Goal: Task Accomplishment & Management: Manage account settings

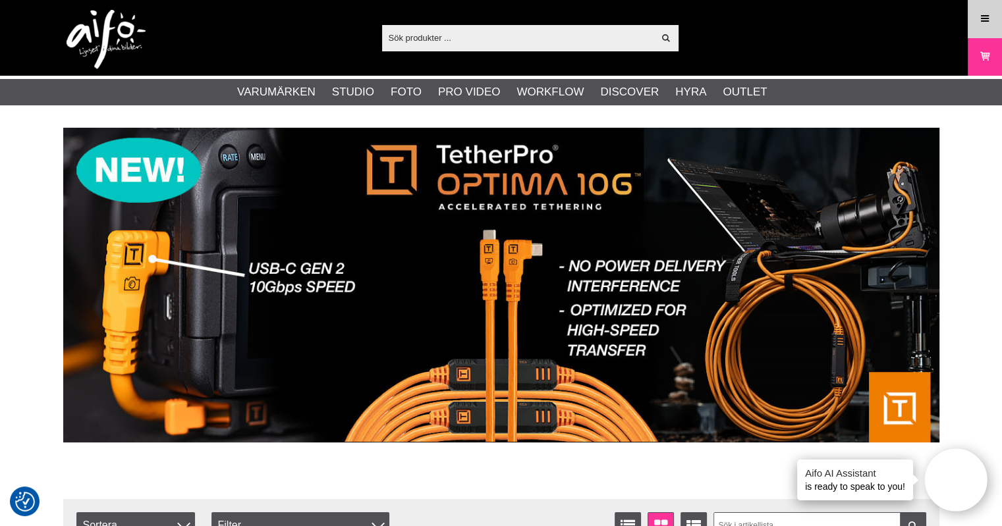
click at [983, 18] on icon at bounding box center [985, 19] width 12 height 14
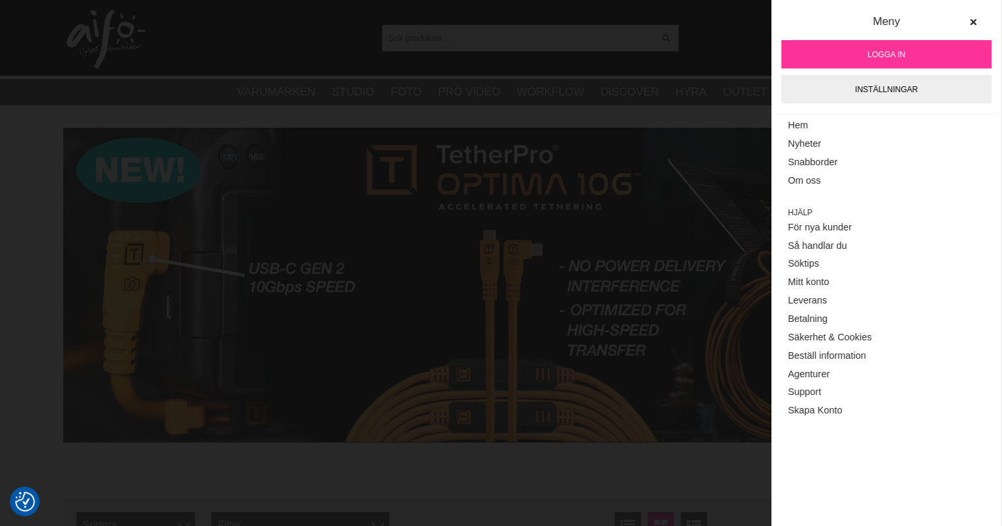
click at [883, 49] on span "Logga in" at bounding box center [886, 55] width 38 height 12
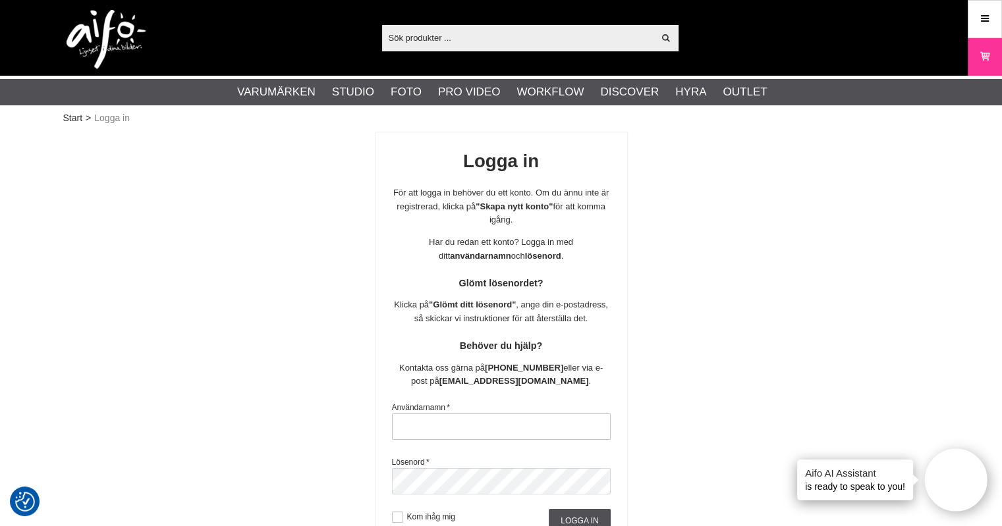
click at [400, 426] on input "text" at bounding box center [501, 427] width 219 height 26
click at [413, 423] on input "text" at bounding box center [501, 427] width 219 height 26
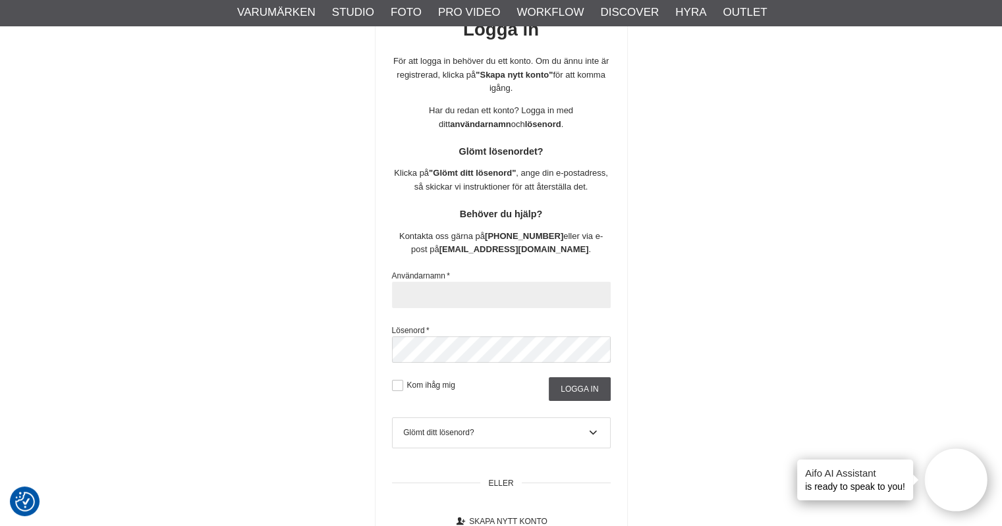
scroll to position [142, 0]
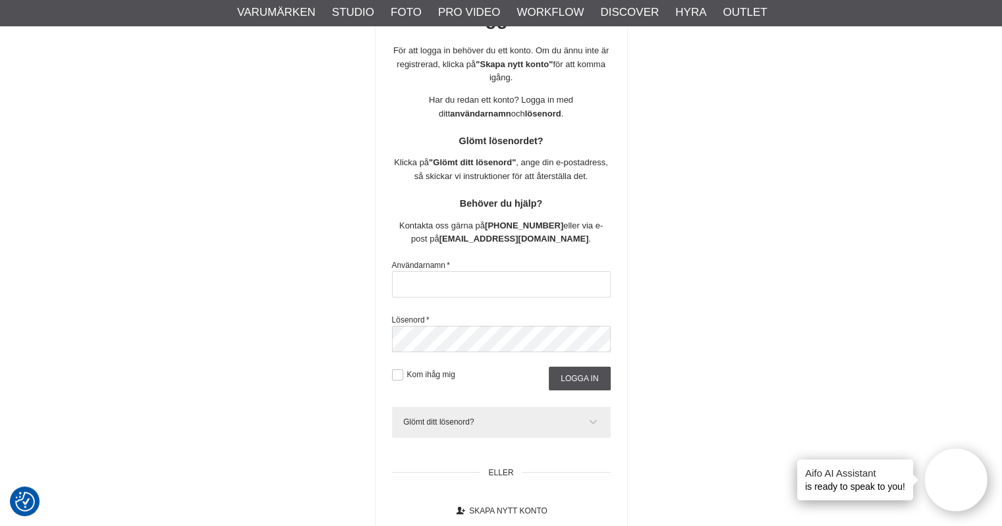
click at [452, 417] on div "Glömt ditt lösenord?" at bounding box center [501, 422] width 196 height 12
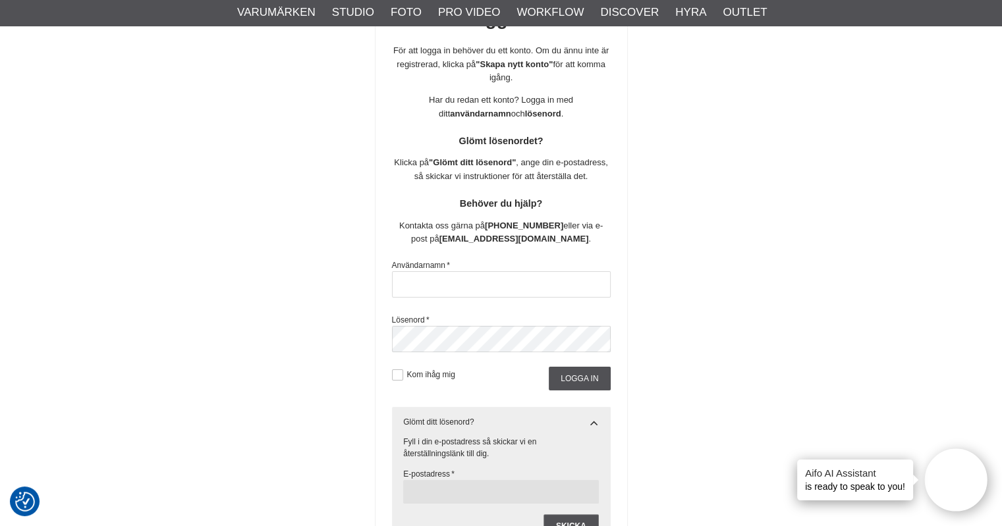
click at [435, 490] on input "text" at bounding box center [501, 492] width 196 height 24
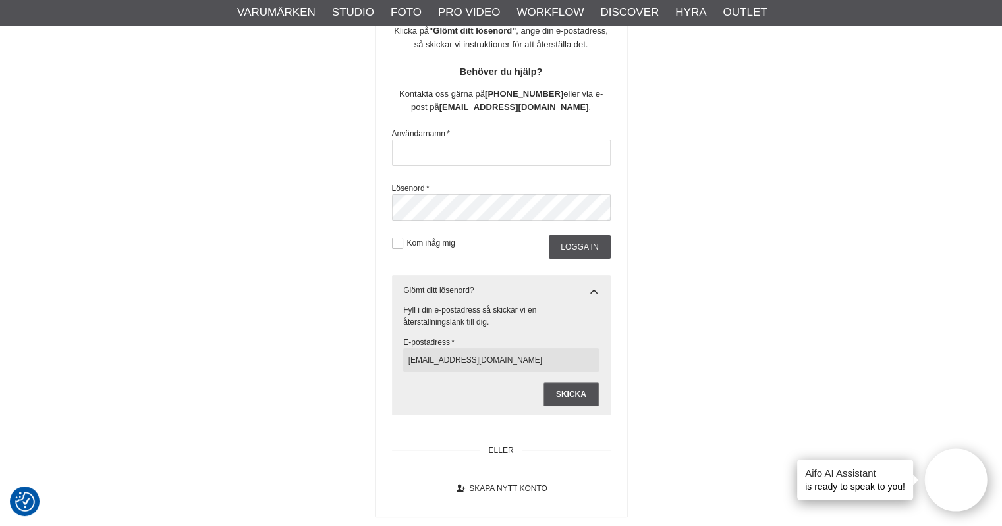
scroll to position [274, 0]
type input "[EMAIL_ADDRESS][DOMAIN_NAME]"
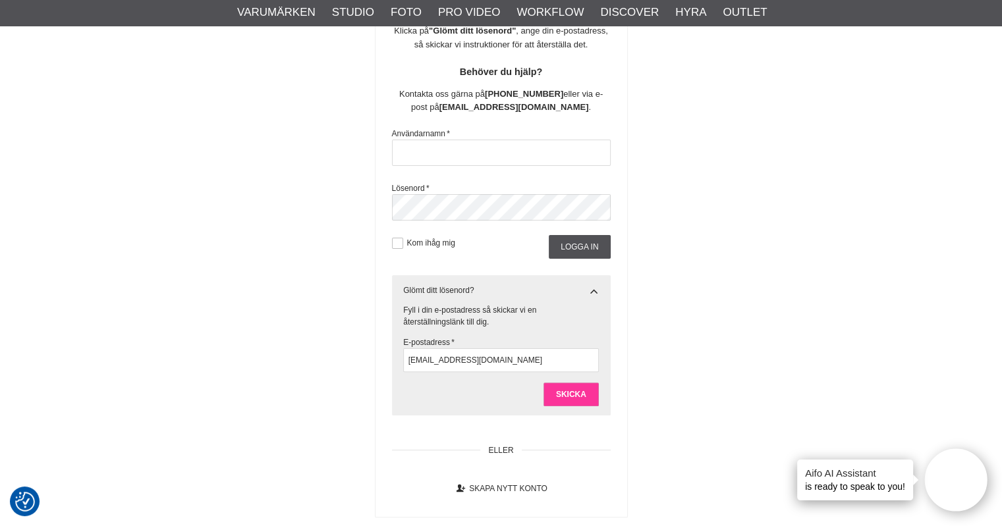
click at [580, 395] on input "Skicka" at bounding box center [570, 395] width 55 height 24
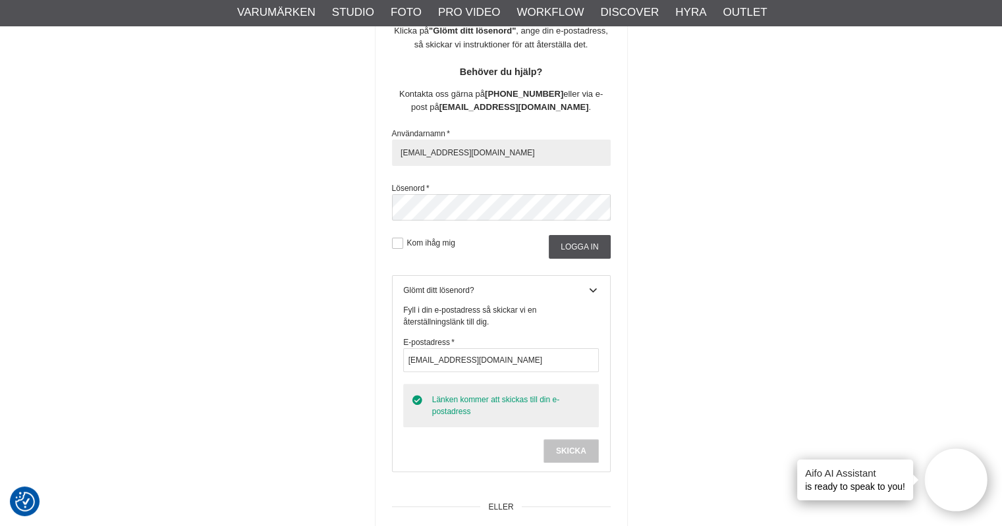
type input "[EMAIL_ADDRESS][DOMAIN_NAME]"
